Goal: Find specific page/section: Find specific page/section

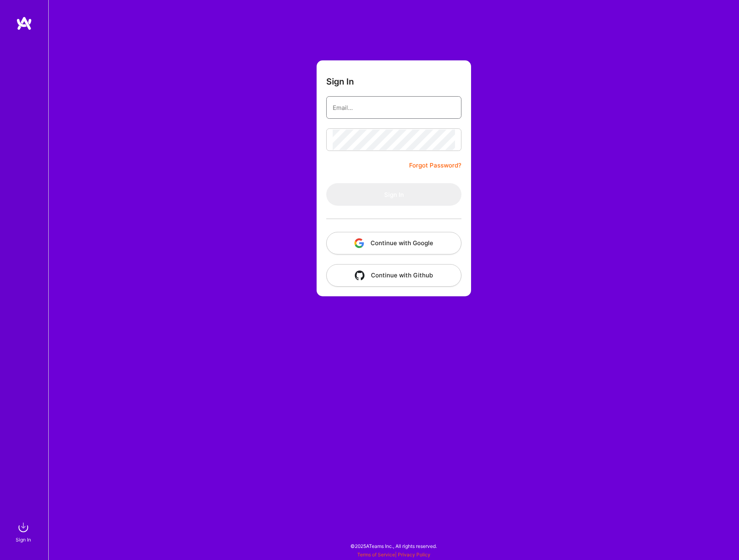
type input "[EMAIL_ADDRESS][DOMAIN_NAME]"
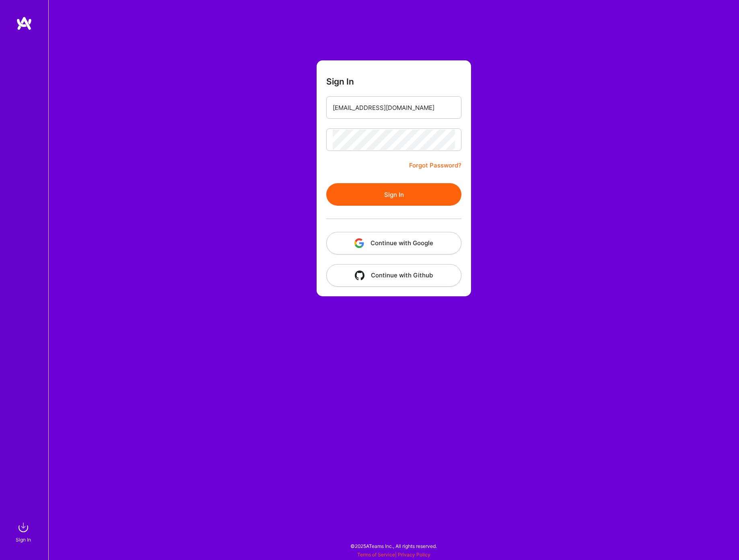
click at [421, 194] on button "Sign In" at bounding box center [393, 194] width 135 height 23
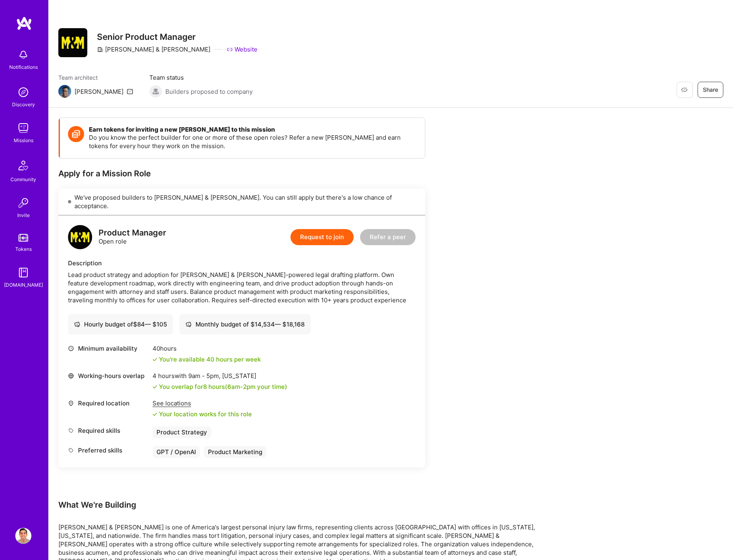
click at [30, 93] on img at bounding box center [23, 92] width 16 height 16
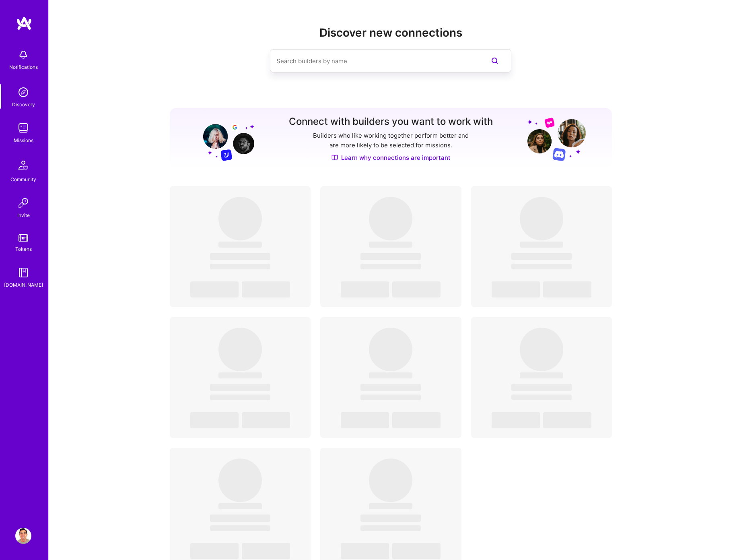
click at [26, 136] on img at bounding box center [23, 128] width 16 height 16
